Goal: Find specific page/section: Find specific page/section

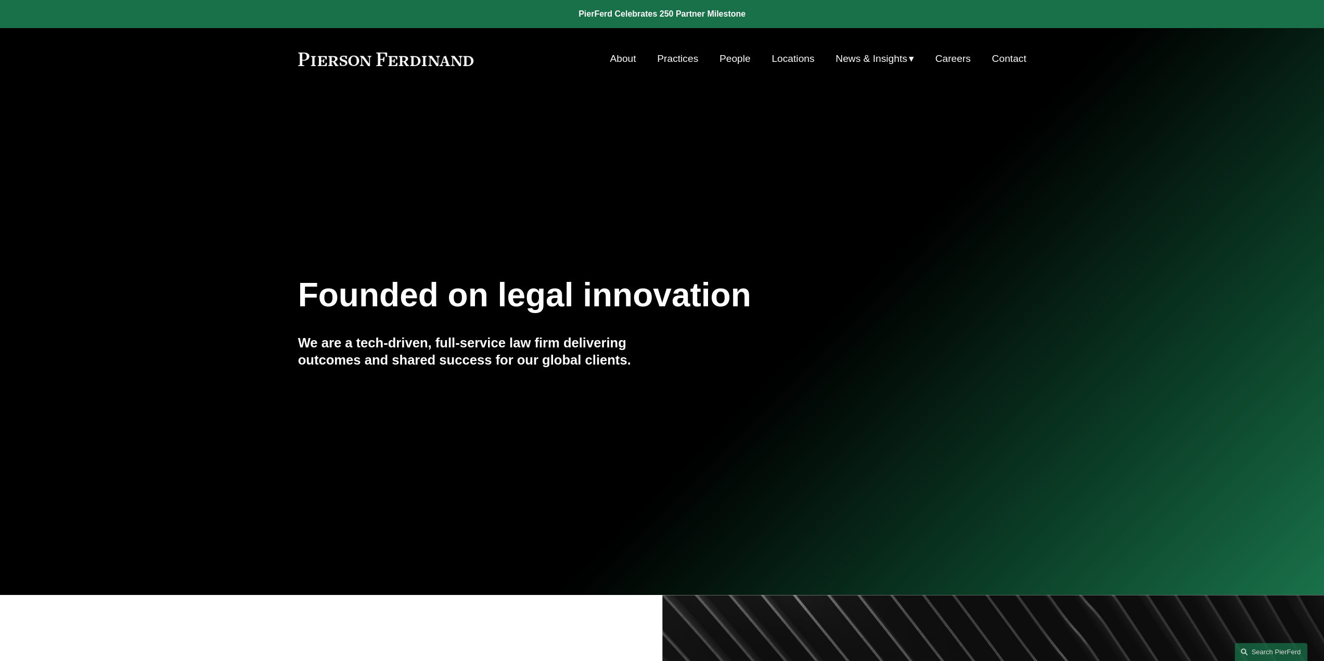
click at [745, 60] on link "People" at bounding box center [735, 59] width 31 height 20
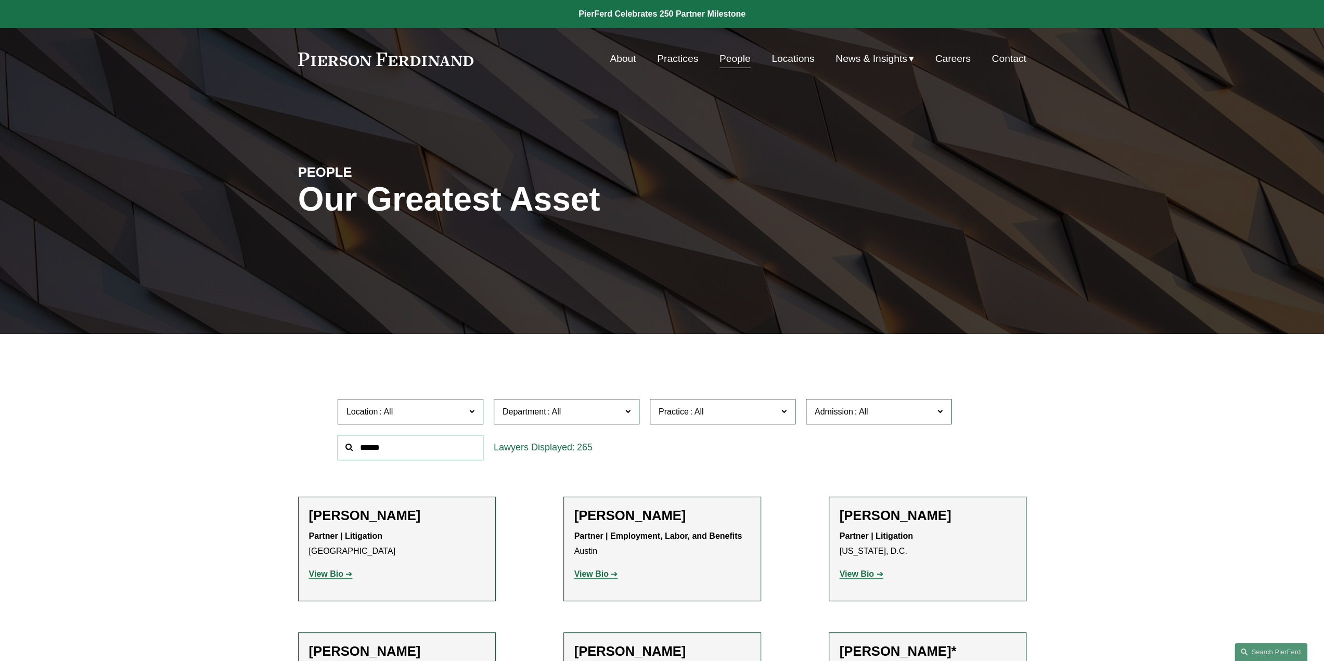
click at [601, 403] on label "Department" at bounding box center [567, 411] width 146 height 25
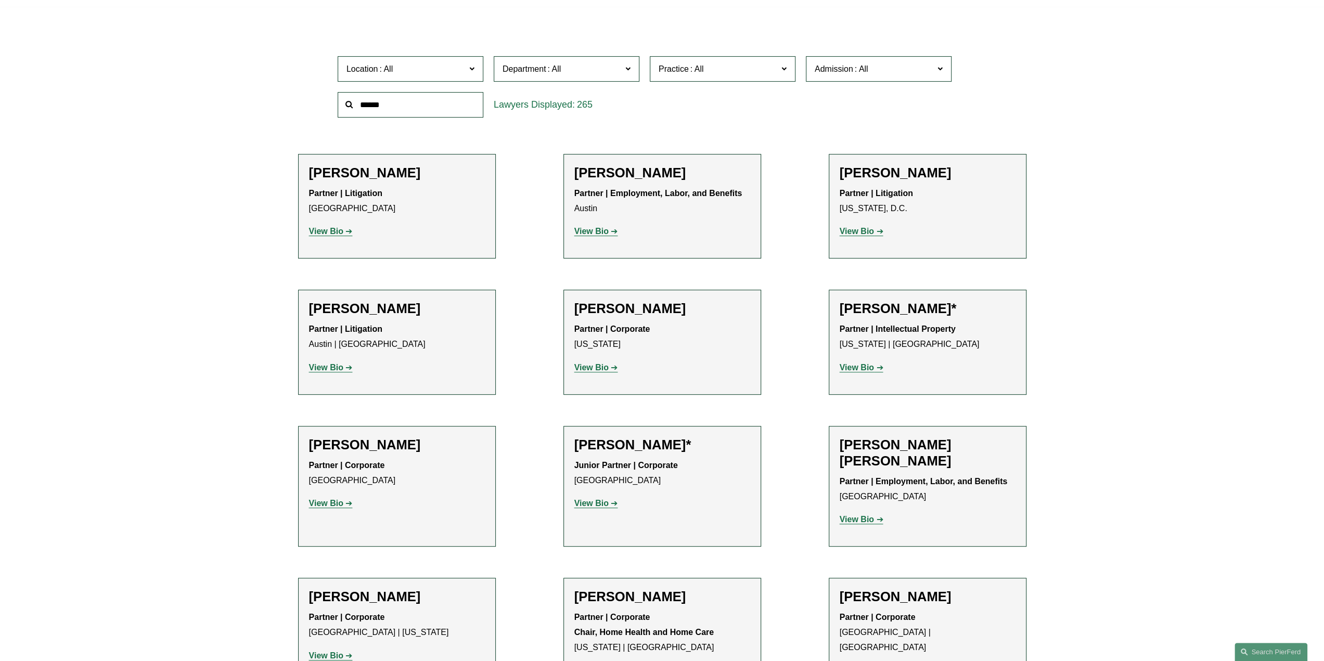
scroll to position [312, 0]
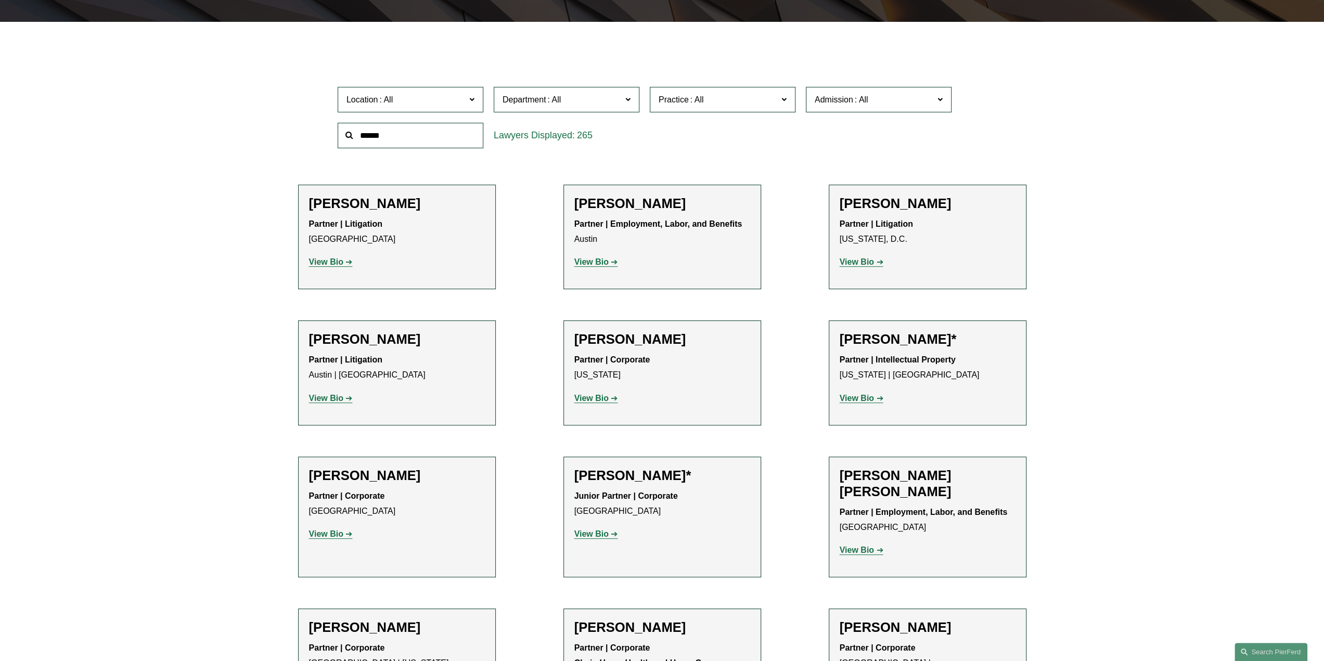
click at [760, 99] on span "Practice" at bounding box center [718, 100] width 119 height 14
click at [0, 0] on link "Real Estate" at bounding box center [0, 0] width 0 height 0
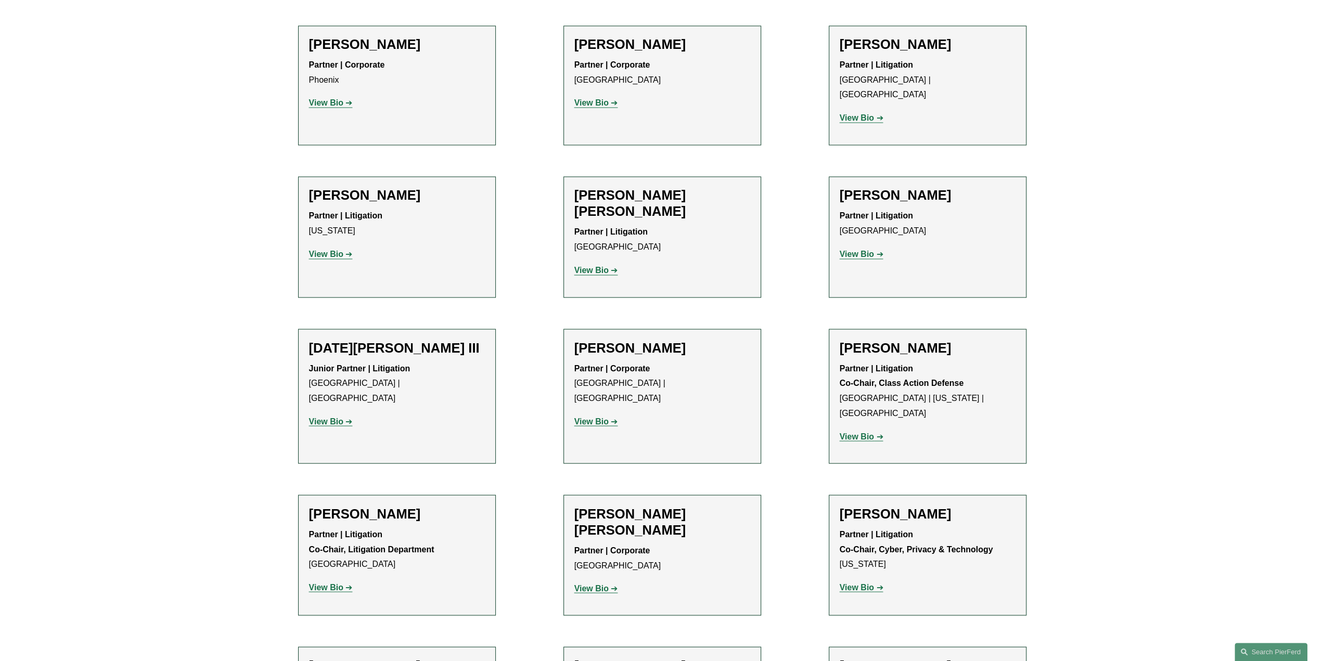
scroll to position [1690, 0]
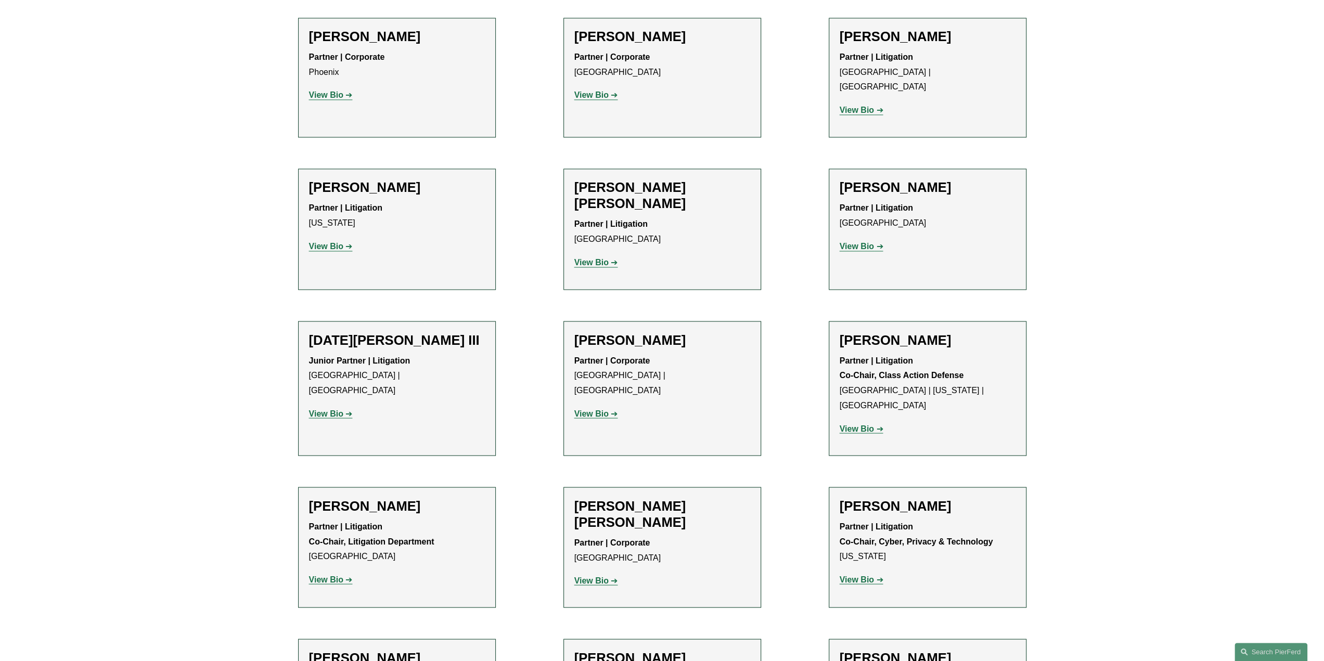
click at [594, 576] on strong "View Bio" at bounding box center [591, 580] width 34 height 9
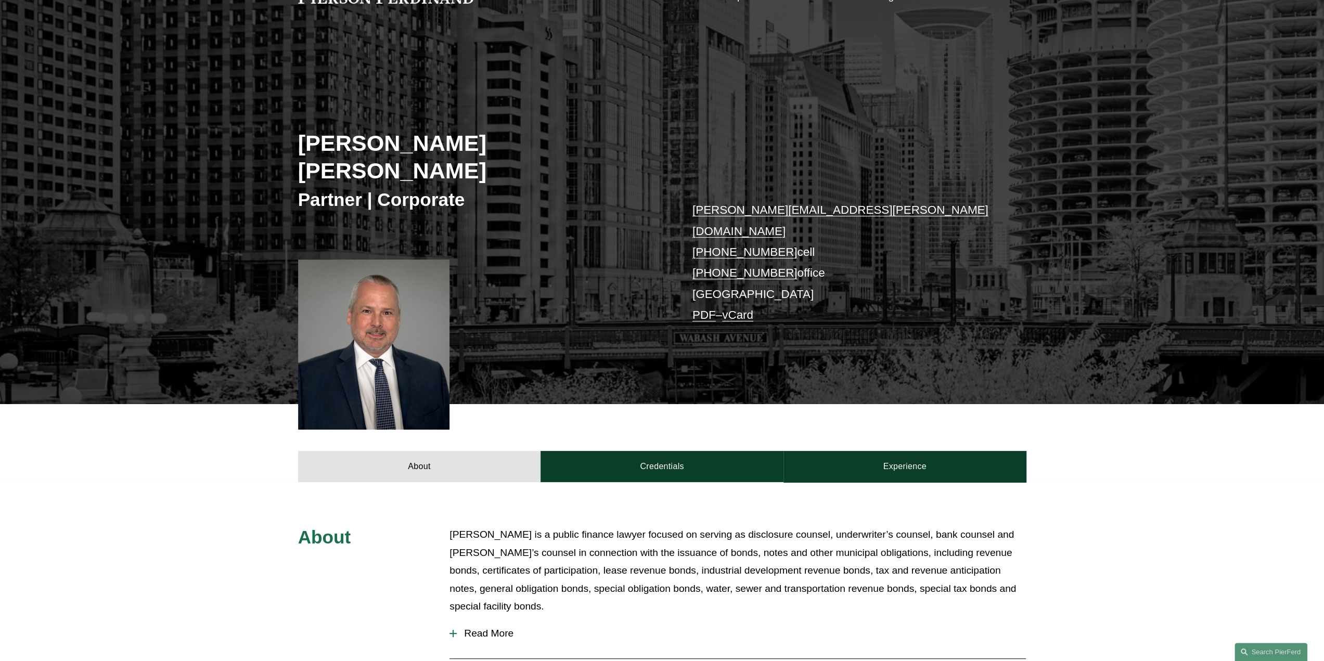
scroll to position [208, 0]
